Goal: Entertainment & Leisure: Consume media (video, audio)

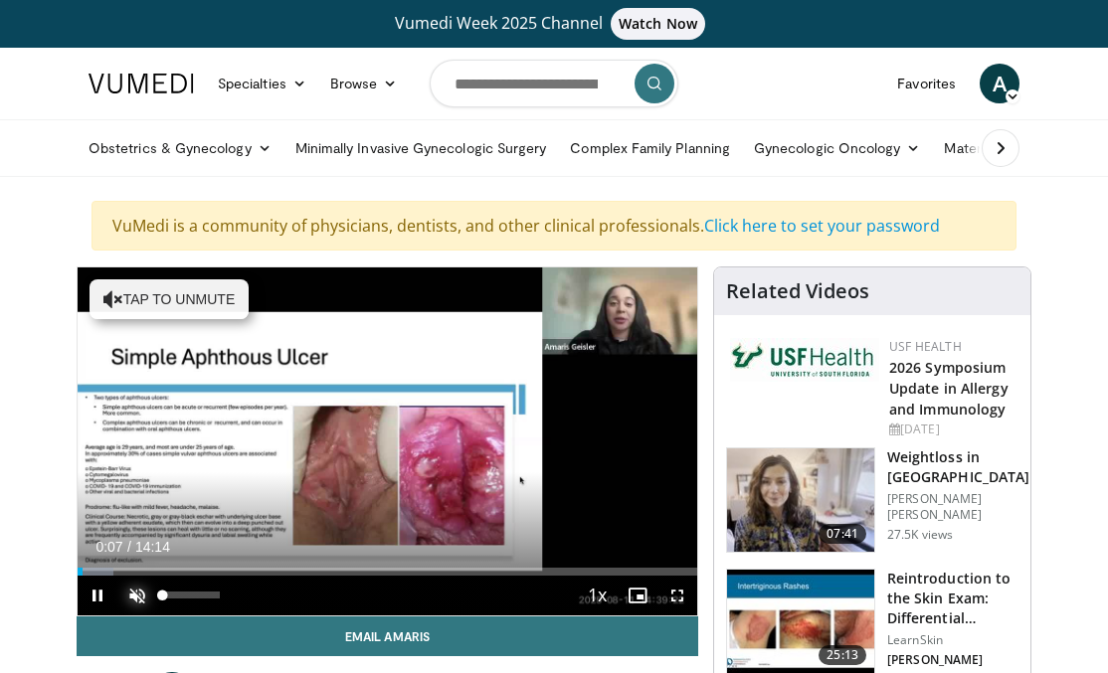
click at [138, 599] on span "Video Player" at bounding box center [137, 596] width 40 height 40
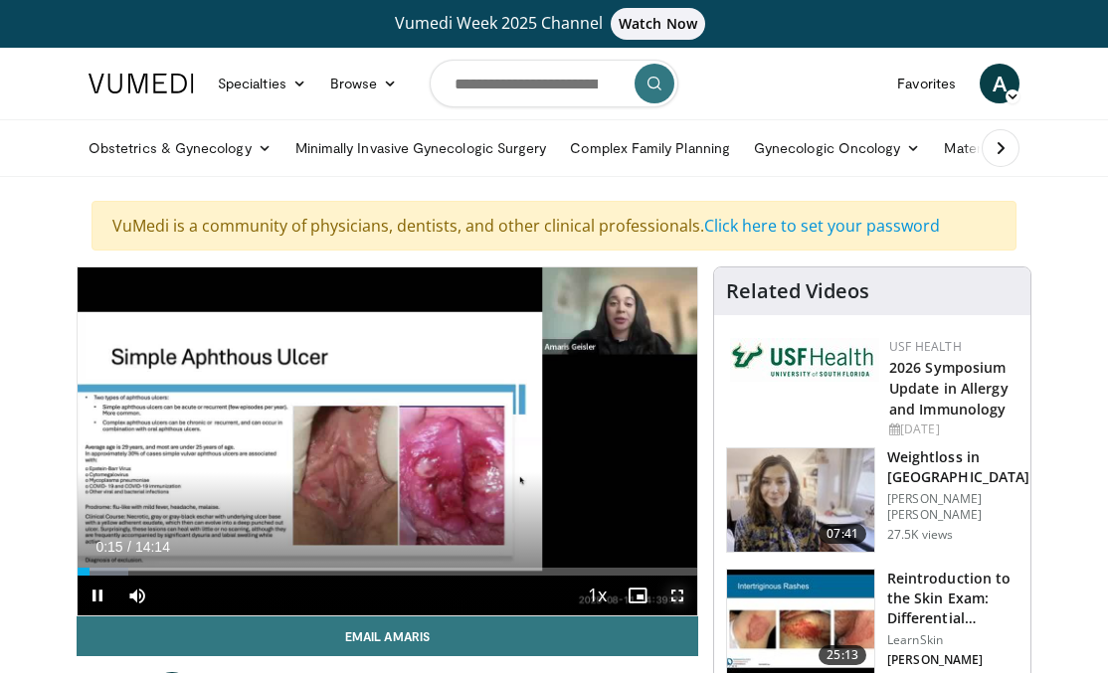
click at [677, 596] on span "Video Player" at bounding box center [678, 596] width 40 height 40
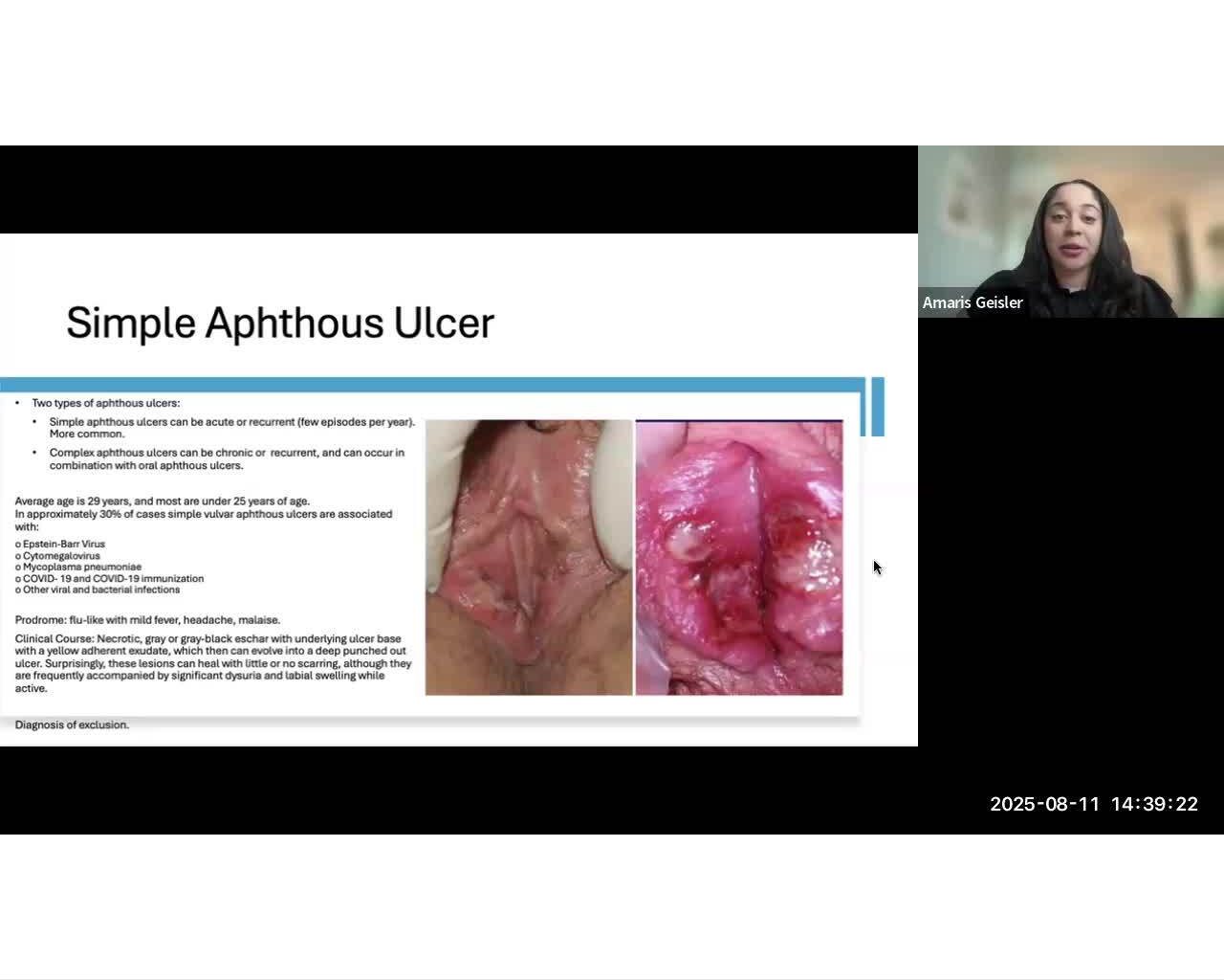
click at [1064, 646] on div "10 seconds Tap to unmute" at bounding box center [612, 490] width 1224 height 979
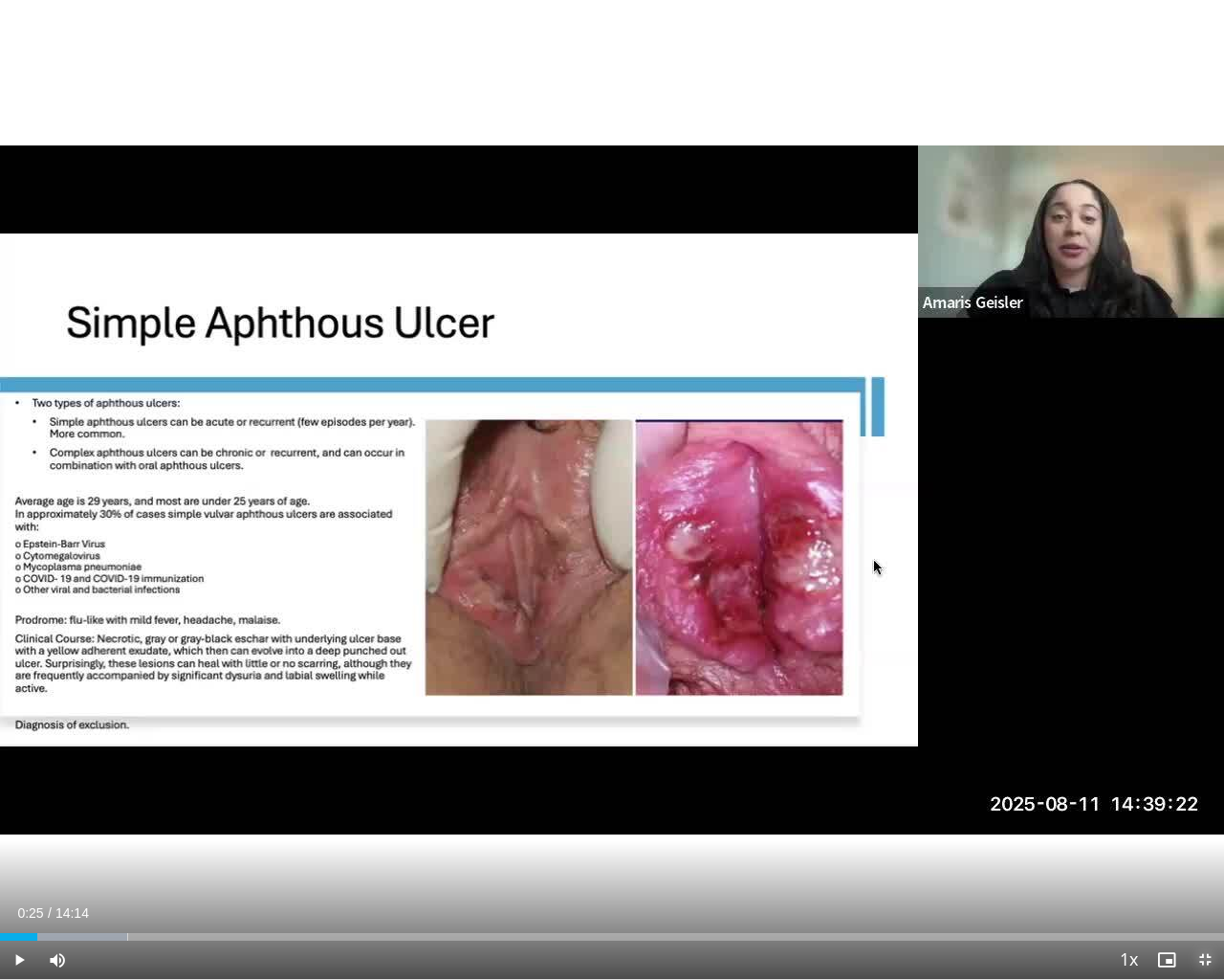
click at [1064, 646] on span "Video Player" at bounding box center [1206, 960] width 38 height 38
